Goal: Task Accomplishment & Management: Use online tool/utility

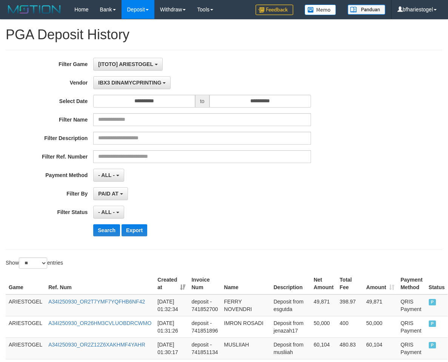
select select "**********"
select select "**"
click at [148, 64] on span "[ITOTO] ARIESTOGEL" at bounding box center [125, 64] width 55 height 6
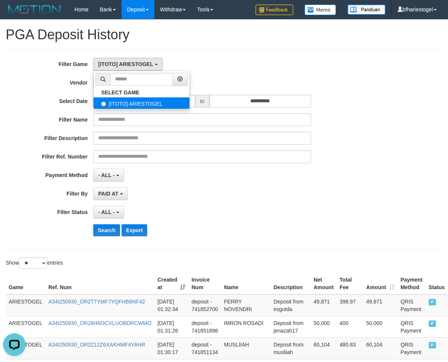
click at [124, 102] on label "[ITOTO] ARIESTOGEL" at bounding box center [142, 102] width 96 height 11
drag, startPoint x: 215, startPoint y: 177, endPoint x: 190, endPoint y: 149, distance: 37.7
click at [216, 178] on div "- ALL - SELECT ALL - ALL - SELECT PAYMENT METHOD Mandiri BNI OVO CIMB BRI MAYBA…" at bounding box center [202, 175] width 218 height 13
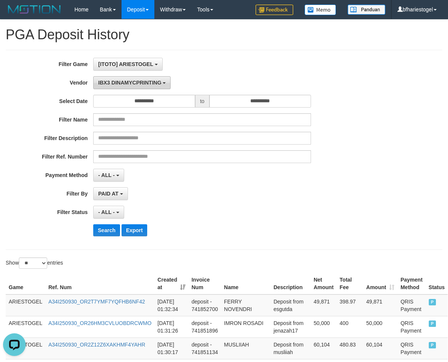
click at [140, 83] on span "IBX3 DINAMYCPRINTING" at bounding box center [129, 83] width 63 height 6
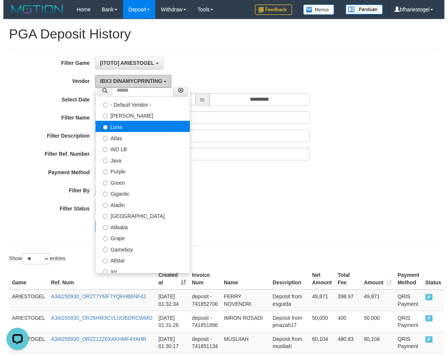
scroll to position [0, 0]
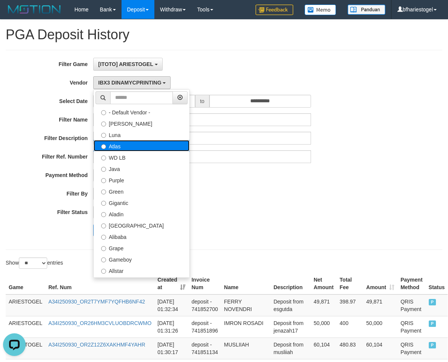
click at [129, 145] on label "Atlas" at bounding box center [142, 145] width 96 height 11
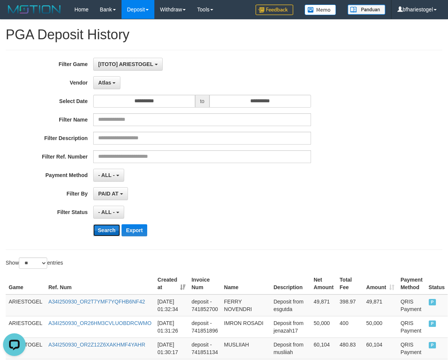
click at [102, 230] on button "Search" at bounding box center [106, 230] width 27 height 12
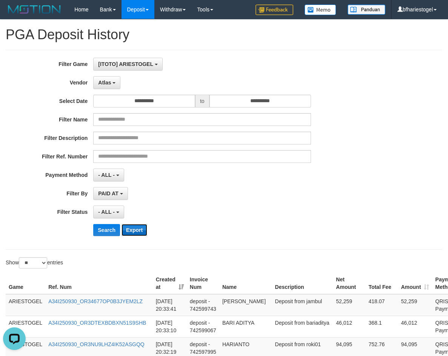
click at [132, 226] on button "Export" at bounding box center [135, 230] width 26 height 12
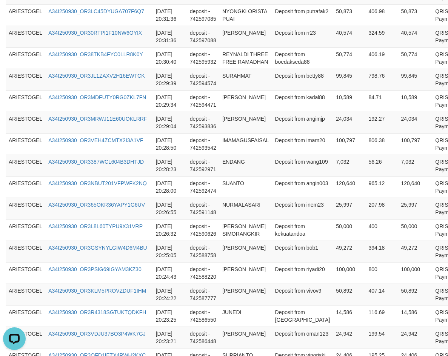
scroll to position [565, 0]
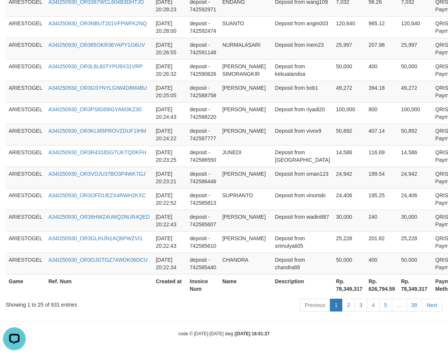
click at [399, 292] on th "Rp. 78,349,317" at bounding box center [415, 285] width 34 height 22
click at [398, 288] on th "Rp. 78,349,317" at bounding box center [415, 285] width 34 height 22
drag, startPoint x: 388, startPoint y: 288, endPoint x: 403, endPoint y: 286, distance: 15.5
click at [398, 288] on th "Rp. 78,349,317" at bounding box center [415, 285] width 34 height 22
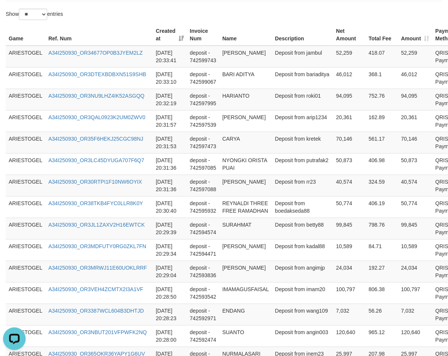
scroll to position [0, 0]
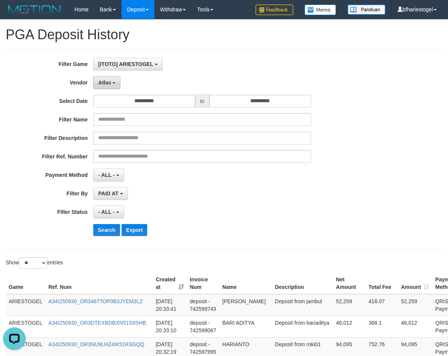
click at [111, 79] on button "Atlas" at bounding box center [106, 82] width 27 height 13
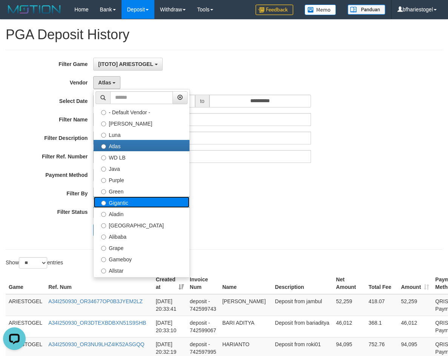
click at [119, 199] on label "Gigantic" at bounding box center [142, 202] width 96 height 11
select select "**********"
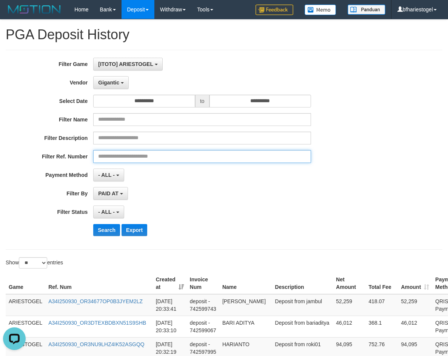
click at [223, 160] on input "text" at bounding box center [202, 156] width 218 height 13
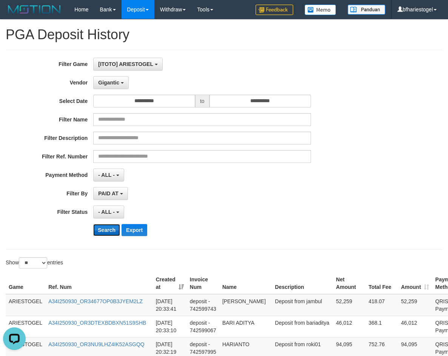
click at [105, 229] on button "Search" at bounding box center [106, 230] width 27 height 12
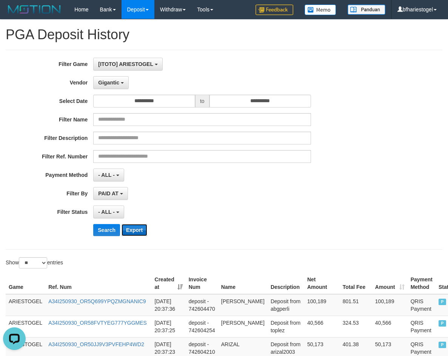
click at [135, 229] on button "Export" at bounding box center [135, 230] width 26 height 12
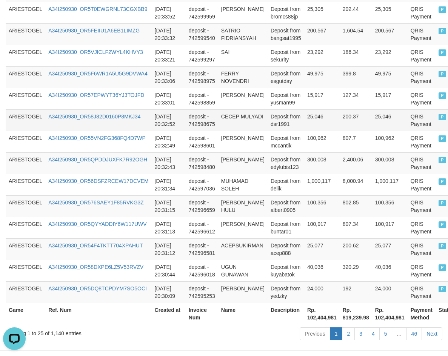
scroll to position [565, 0]
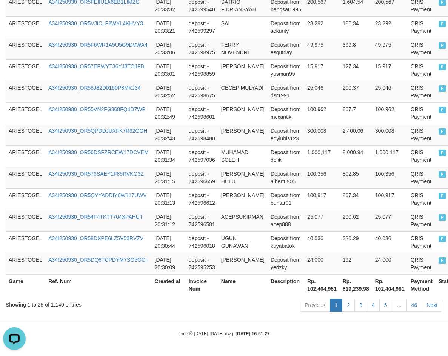
click at [381, 287] on th "Rp. 102,404,981" at bounding box center [389, 285] width 35 height 22
copy th "102,404,981"
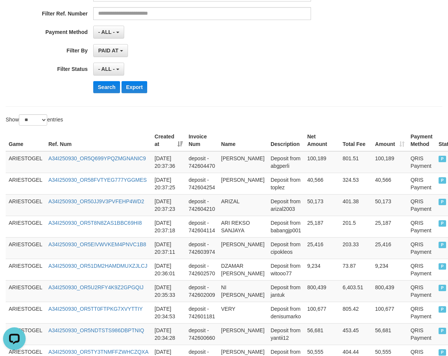
scroll to position [37, 0]
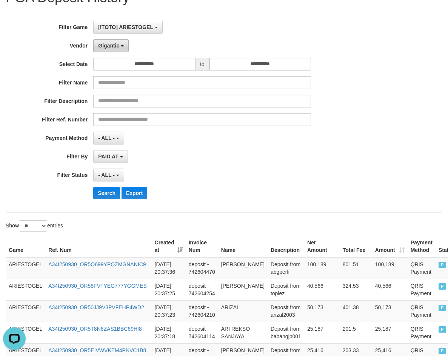
drag, startPoint x: 114, startPoint y: 45, endPoint x: 127, endPoint y: 48, distance: 13.8
click at [114, 45] on span "Gigantic" at bounding box center [108, 46] width 21 height 6
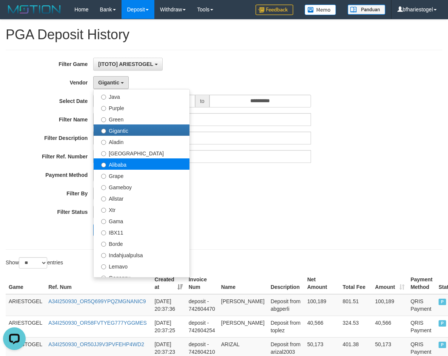
scroll to position [75, 0]
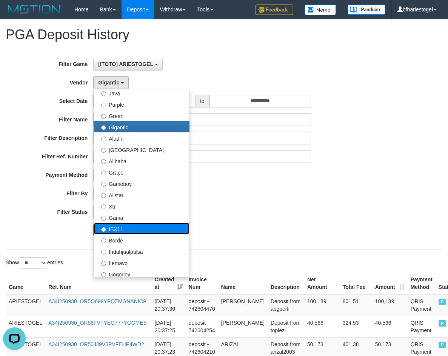
click at [122, 229] on label "IBX11" at bounding box center [142, 228] width 96 height 11
select select "**********"
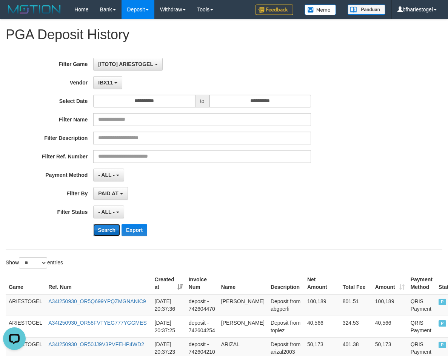
click at [104, 231] on button "Search" at bounding box center [106, 230] width 27 height 12
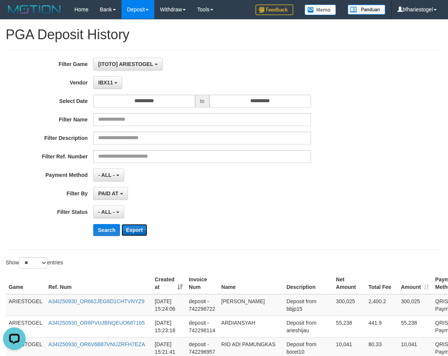
click at [135, 230] on button "Export" at bounding box center [135, 230] width 26 height 12
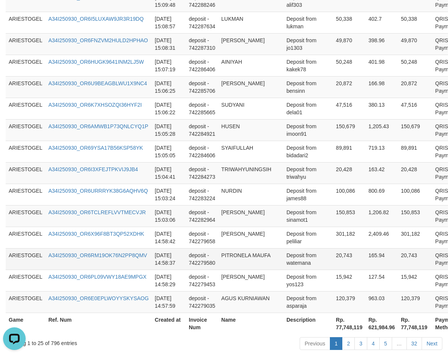
scroll to position [679, 0]
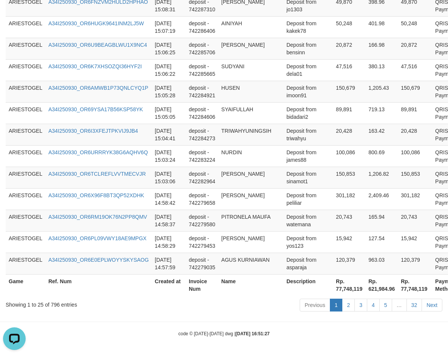
click at [398, 296] on th "Rp. 77,748,119" at bounding box center [415, 285] width 34 height 22
copy th "77,748,119"
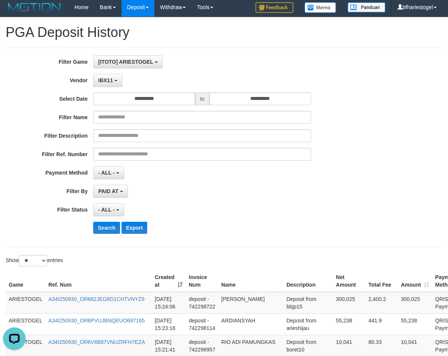
scroll to position [38, 0]
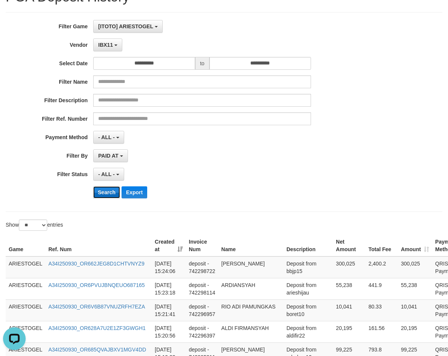
click at [104, 191] on button "Search" at bounding box center [106, 192] width 27 height 12
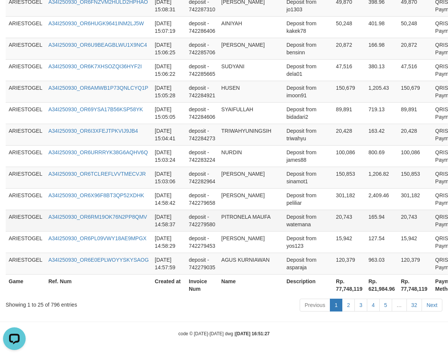
scroll to position [686, 0]
click at [398, 292] on th "Rp. 77,748,119" at bounding box center [415, 285] width 34 height 22
copy th "77,748,119"
